Goal: Task Accomplishment & Management: Manage account settings

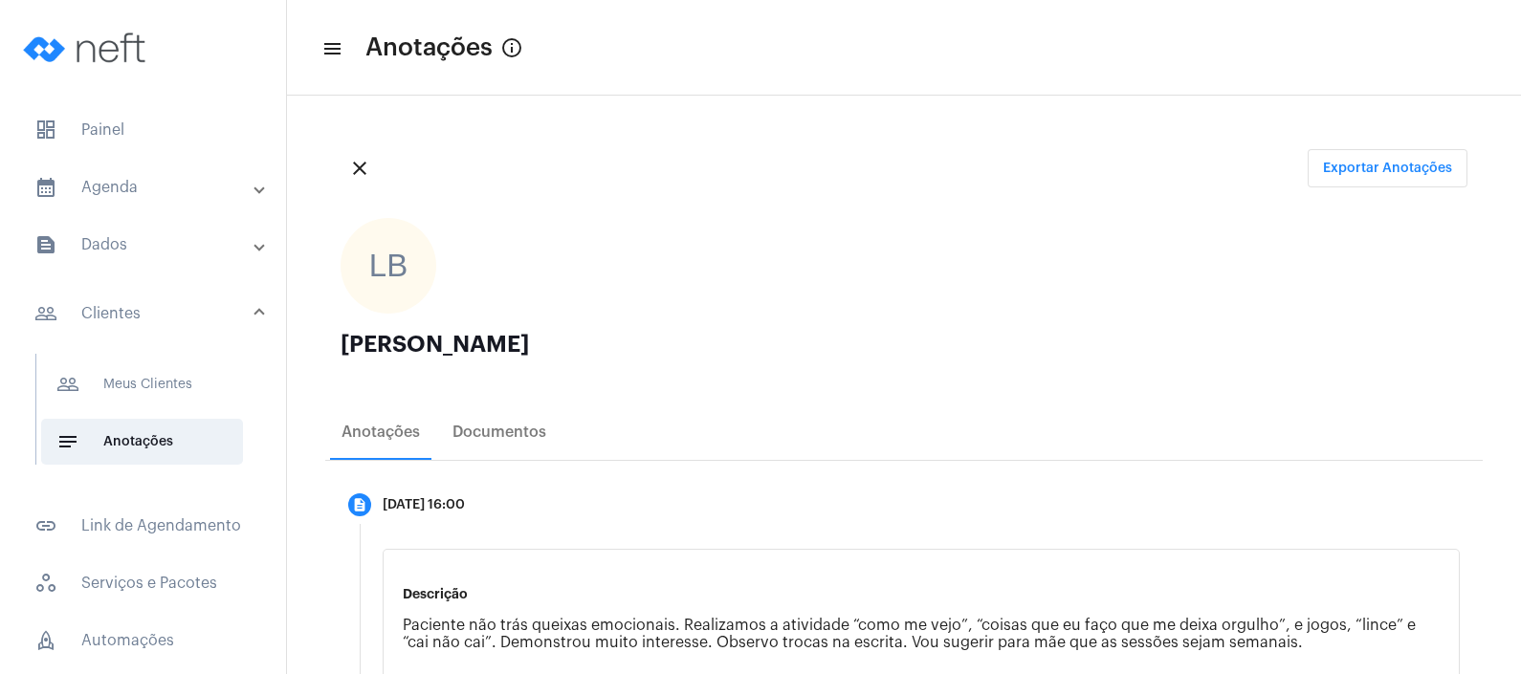
click at [169, 165] on mat-expansion-panel-header "calendar_month_outlined Agenda" at bounding box center [148, 187] width 274 height 46
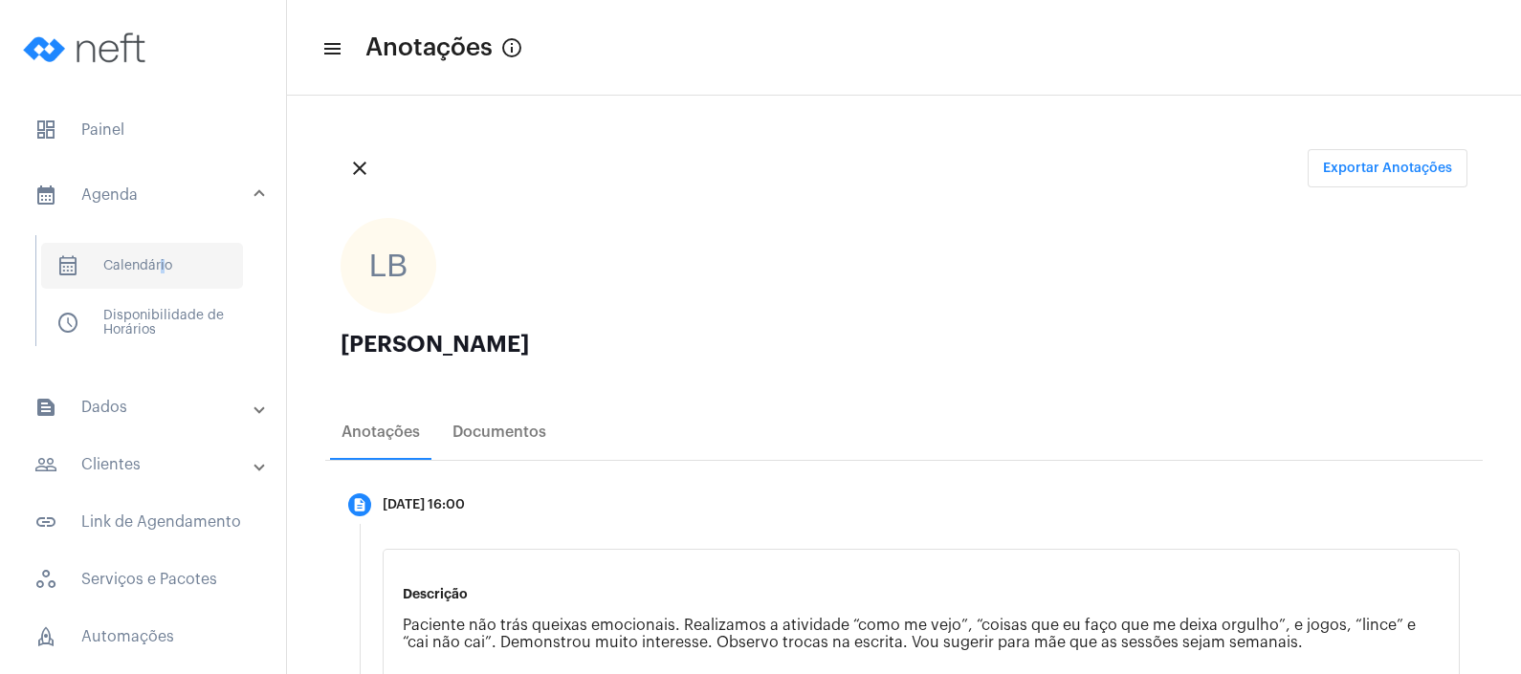
click at [158, 269] on span "calendar_month_outlined Calendário" at bounding box center [142, 266] width 202 height 46
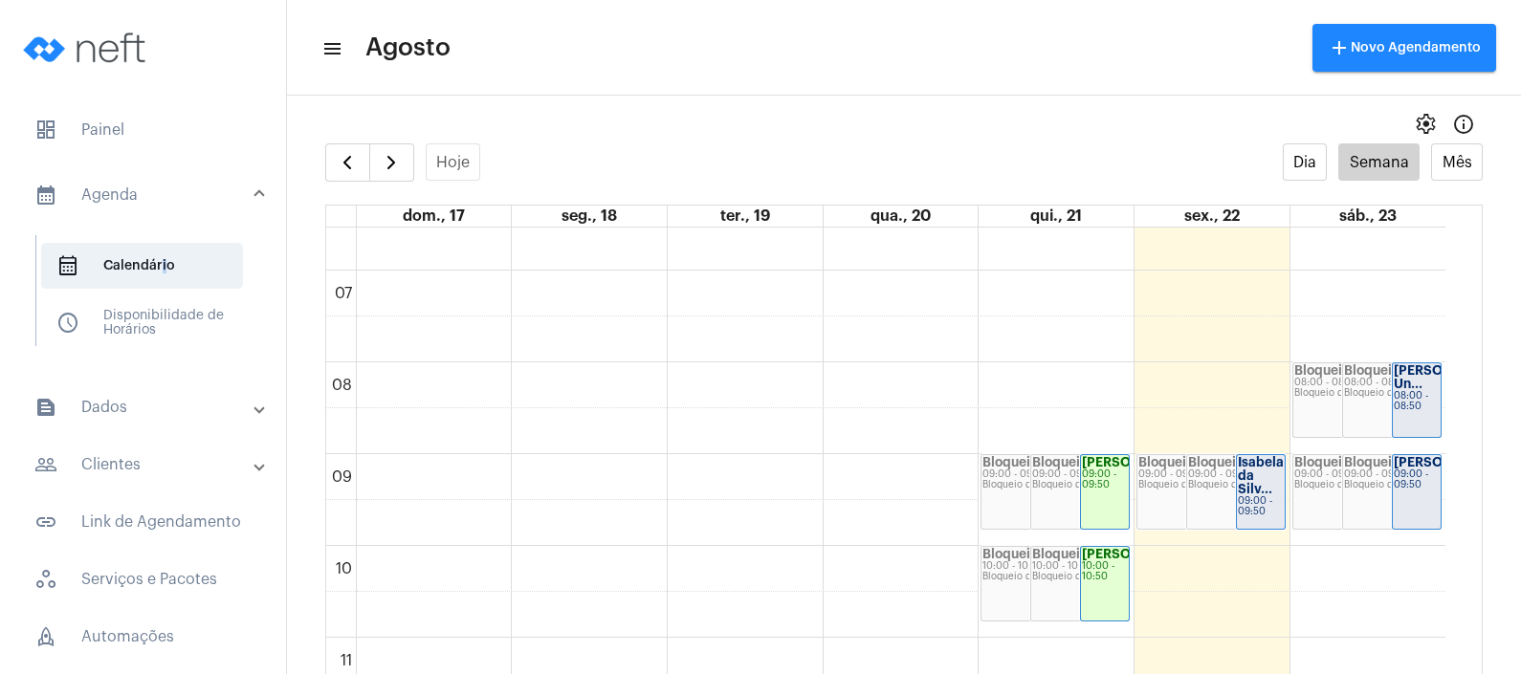
scroll to position [551, 0]
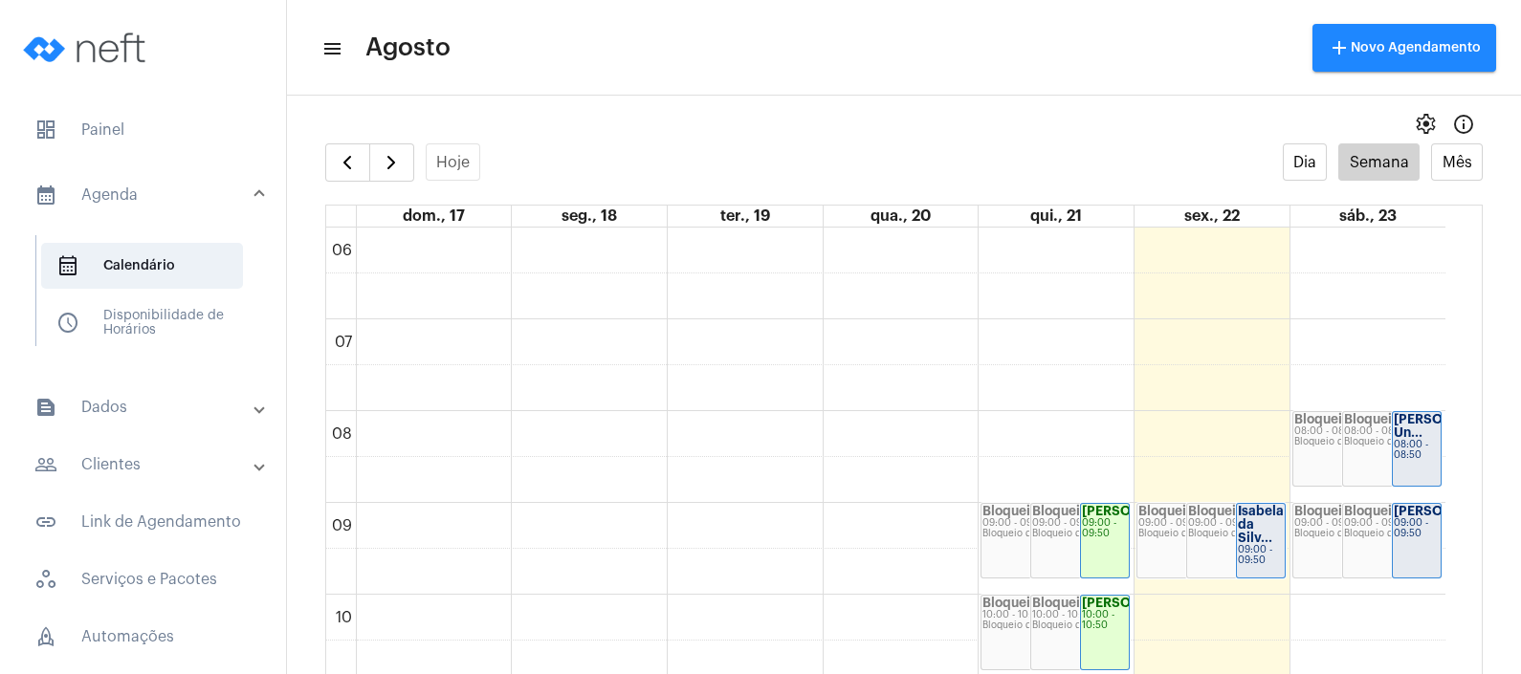
click at [1187, 553] on div "Bloqueio 09:00 - 09:50 Bloqueio de agenda" at bounding box center [1236, 541] width 98 height 74
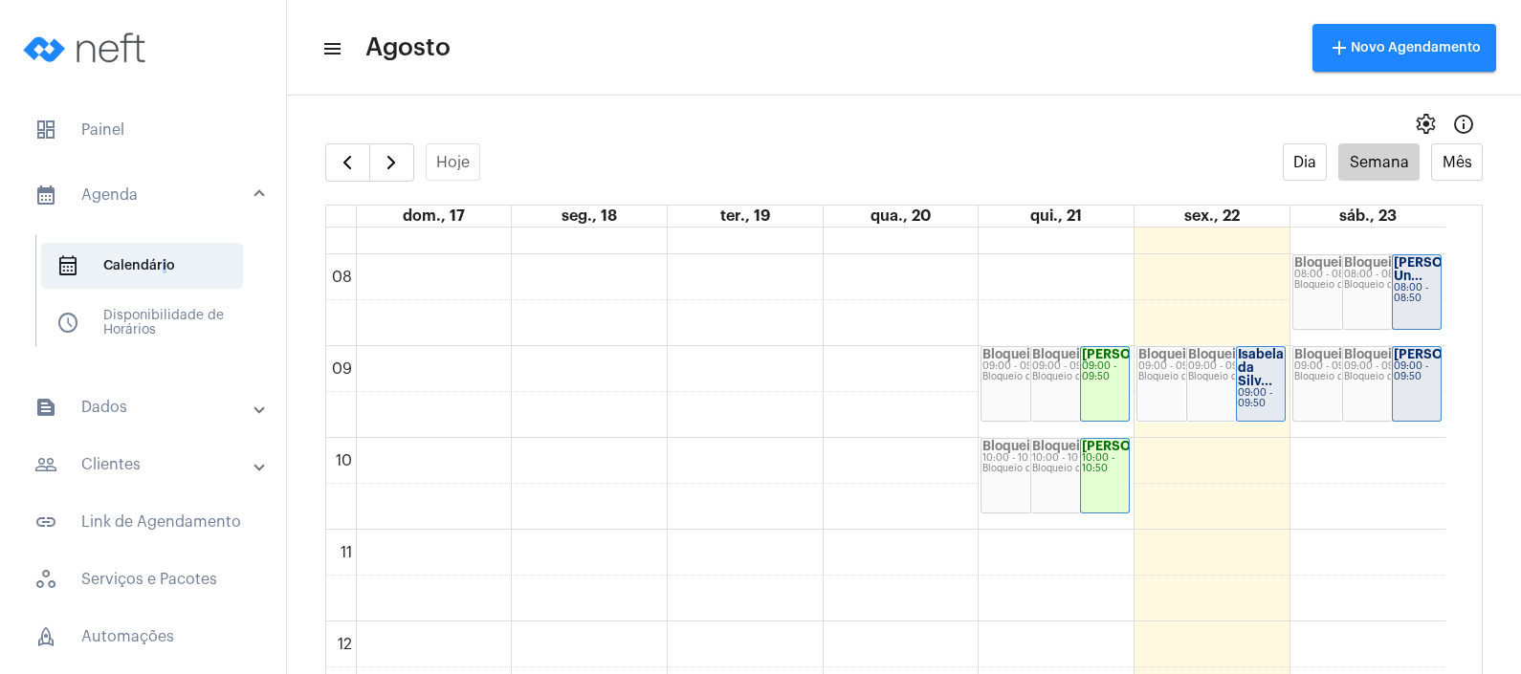
scroll to position [670, 0]
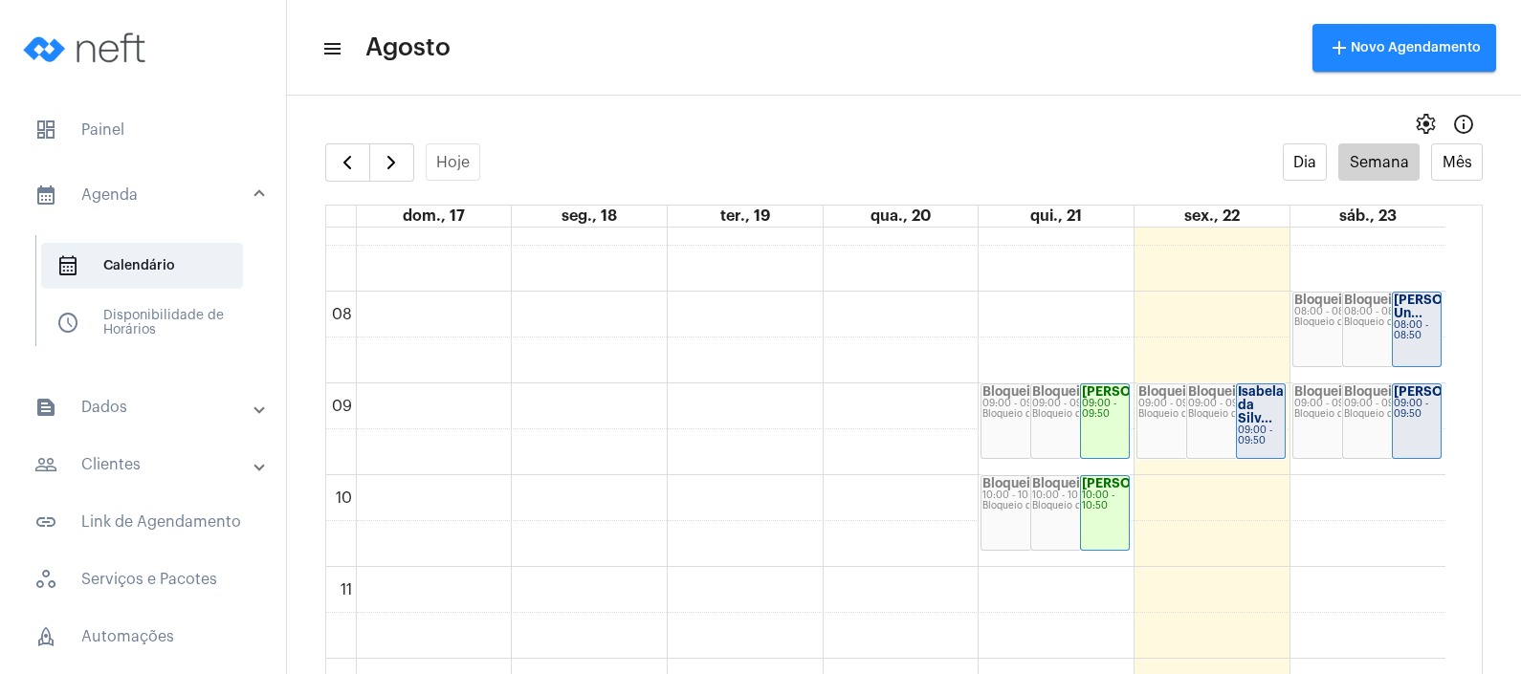
click at [1234, 454] on div at bounding box center [1236, 458] width 98 height 8
click at [1229, 443] on div "Bloqueio 09:00 - 09:50 Bloqueio de agenda" at bounding box center [1236, 421] width 98 height 74
click at [1254, 407] on div "Isabela da Silv..." at bounding box center [1260, 405] width 46 height 40
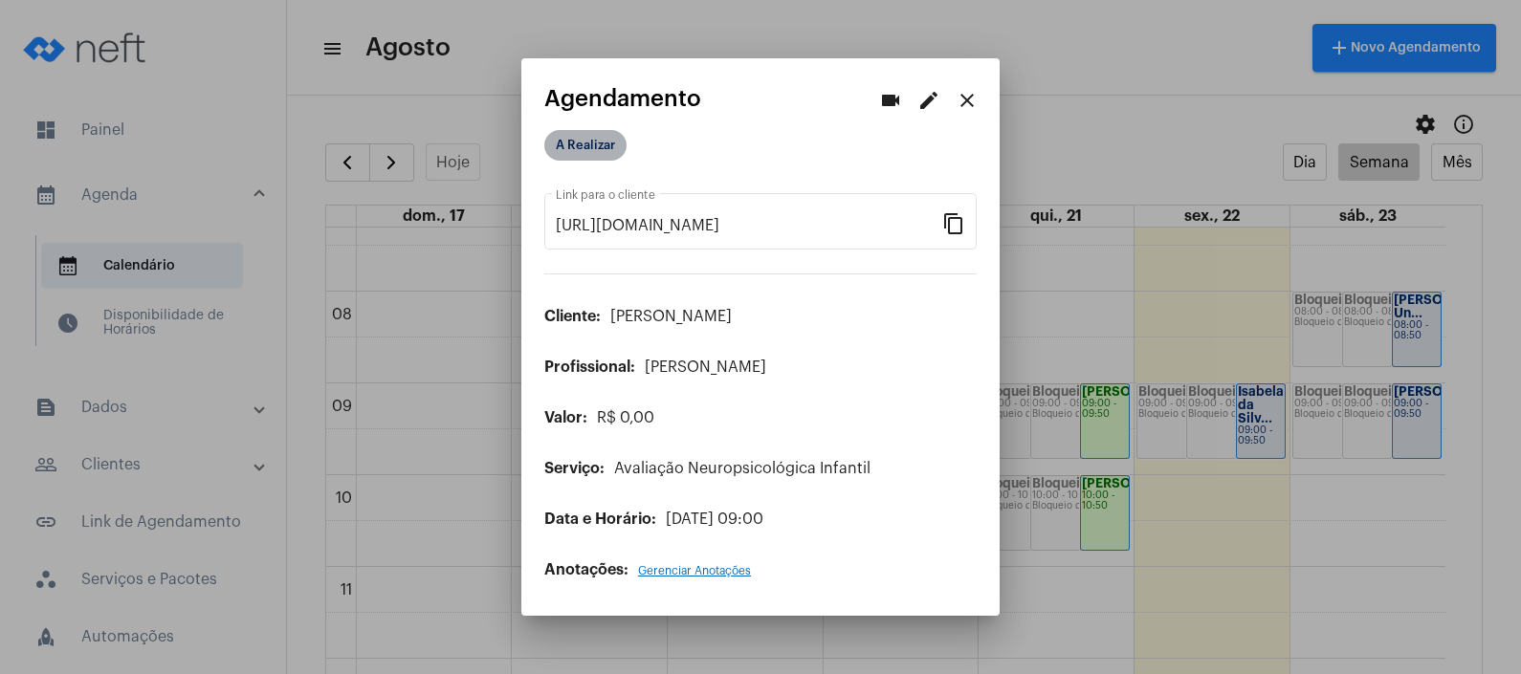
click at [581, 148] on mat-chip "A Realizar" at bounding box center [585, 145] width 82 height 31
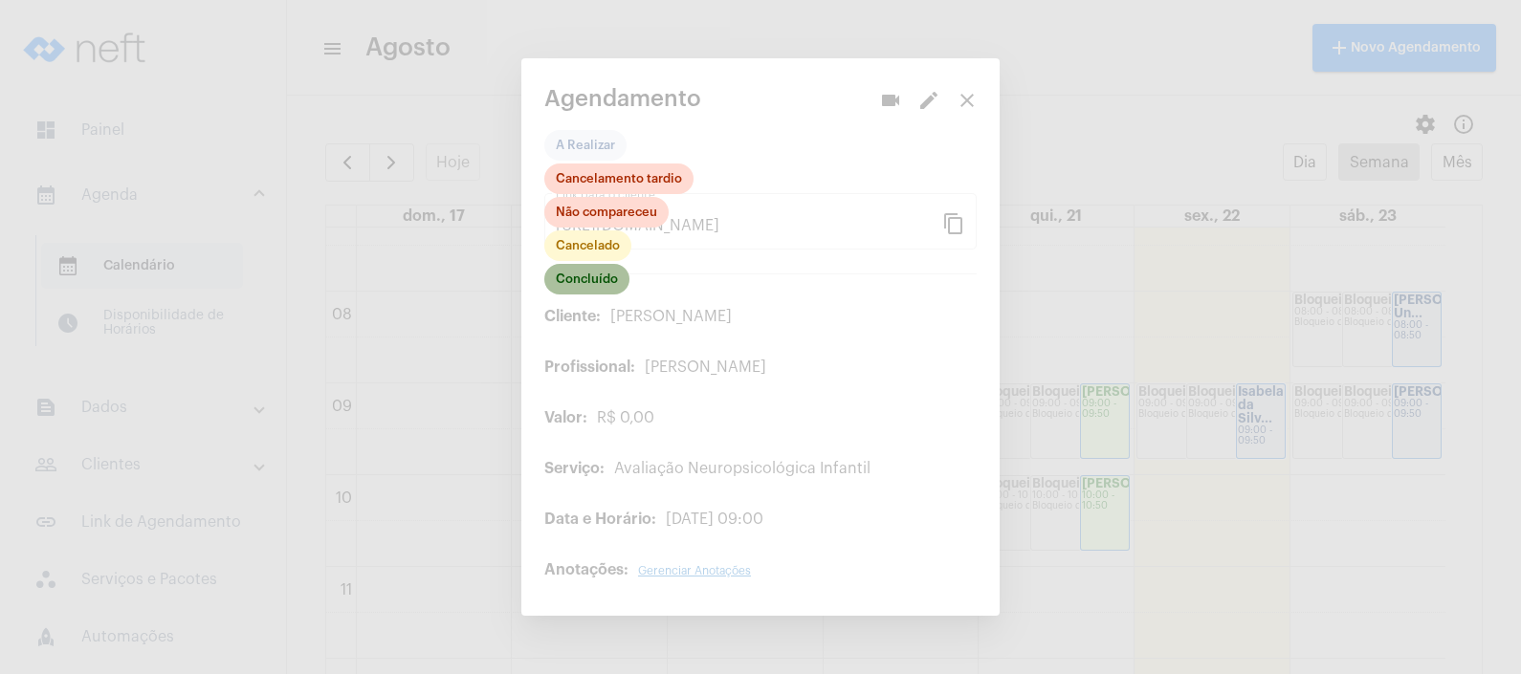
click at [599, 286] on mat-chip "Concluído" at bounding box center [586, 279] width 85 height 31
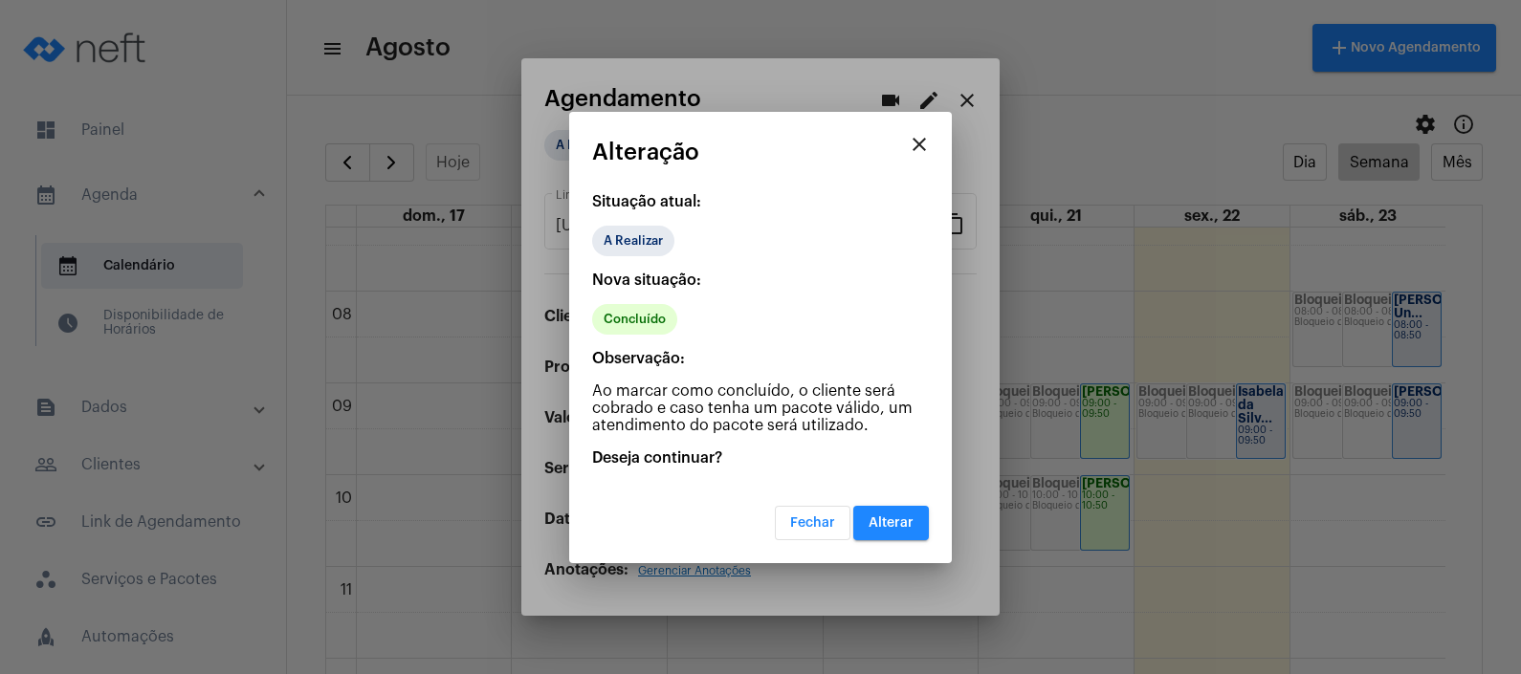
click at [899, 516] on span "Alterar" at bounding box center [890, 522] width 45 height 13
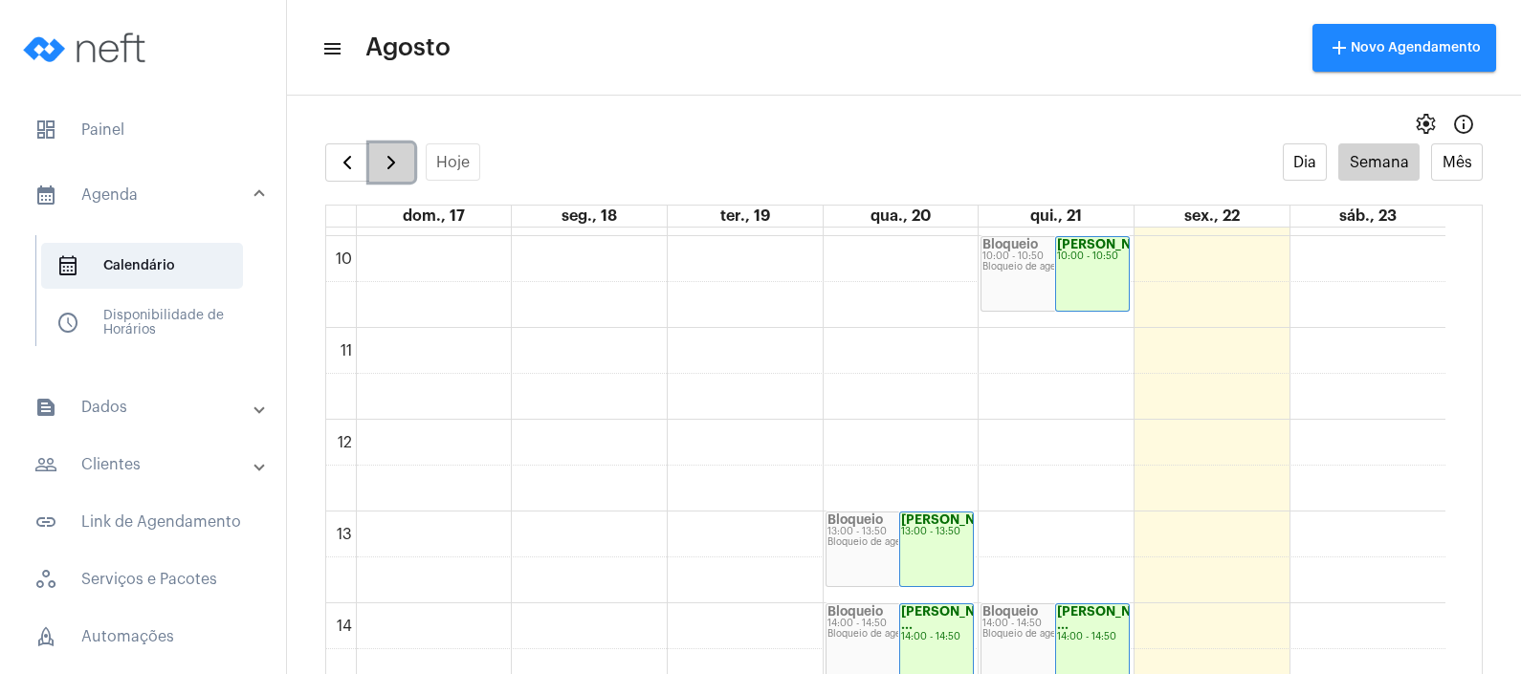
click at [404, 166] on button "button" at bounding box center [391, 162] width 45 height 38
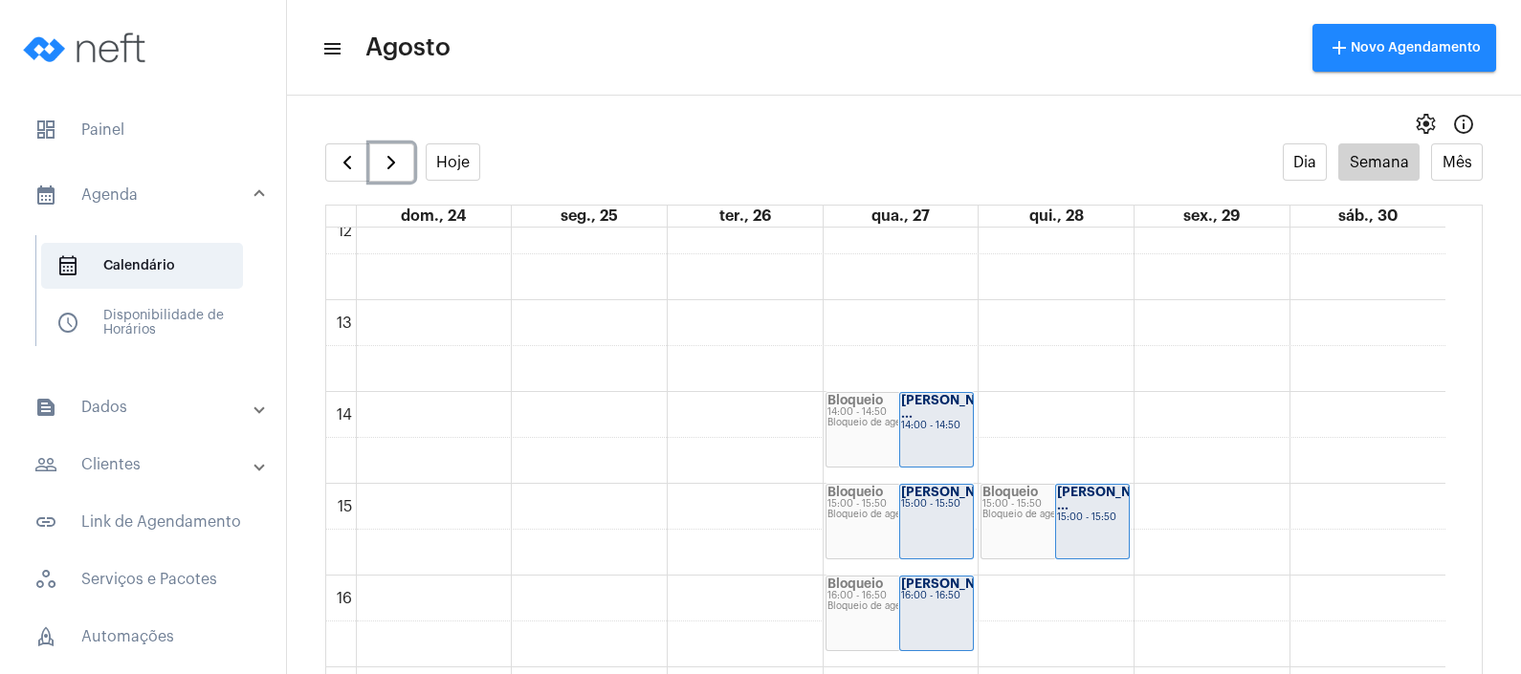
scroll to position [1268, 0]
